Goal: Check status: Check status

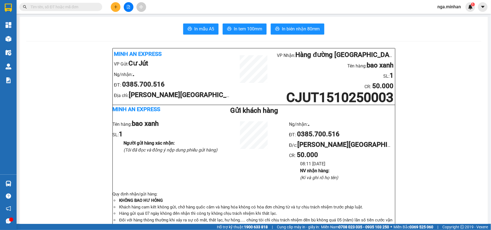
click at [129, 7] on icon "file-add" at bounding box center [129, 7] width 4 height 4
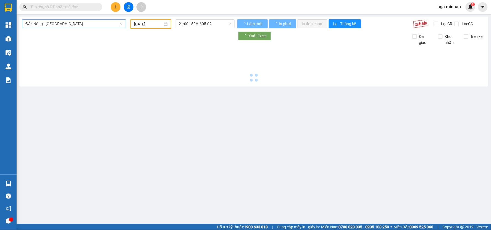
click at [72, 21] on span "Đắk Nông - [GEOGRAPHIC_DATA]" at bounding box center [73, 24] width 97 height 8
type input "[DATE]"
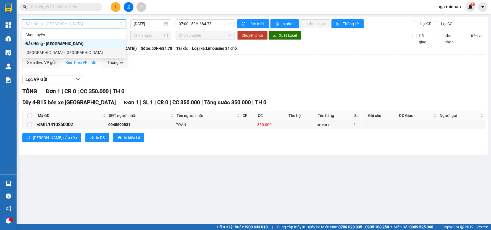
click at [48, 50] on div "[GEOGRAPHIC_DATA] - [GEOGRAPHIC_DATA]" at bounding box center [73, 52] width 97 height 6
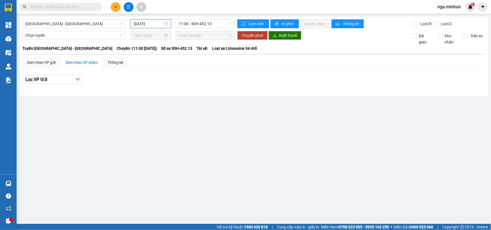
click at [136, 25] on input "[DATE]" at bounding box center [148, 24] width 29 height 6
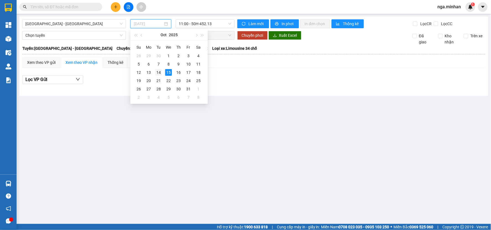
click at [156, 72] on div "14" at bounding box center [158, 72] width 7 height 7
type input "[DATE]"
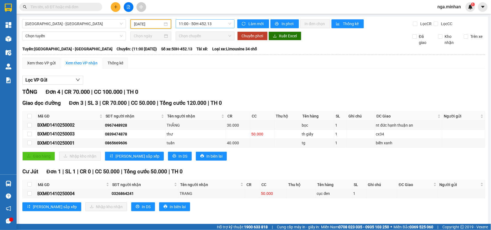
click at [211, 24] on span "11:00 - 50H-452.13" at bounding box center [205, 24] width 52 height 8
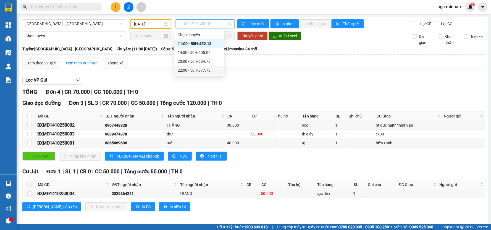
click at [209, 71] on div "22:00 - 50H-677.78" at bounding box center [199, 70] width 43 height 6
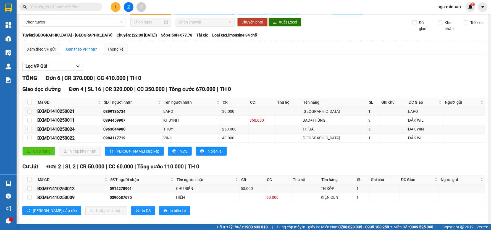
scroll to position [20, 0]
